Goal: Task Accomplishment & Management: Complete application form

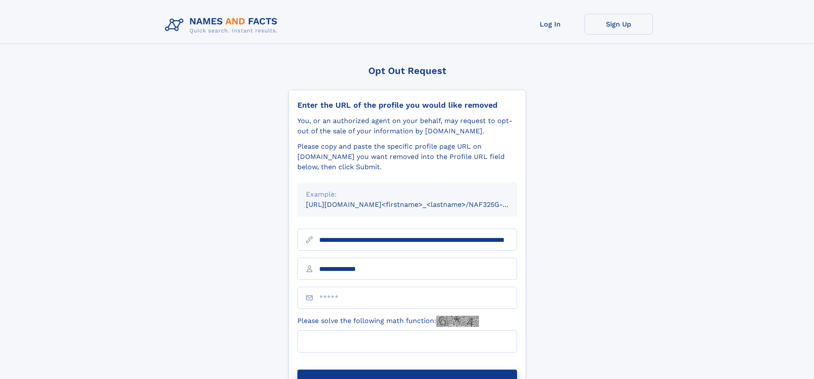
type input "**********"
type input "**"
click at [407, 370] on button "Submit Opt Out Request" at bounding box center [407, 383] width 220 height 27
